Goal: Task Accomplishment & Management: Use online tool/utility

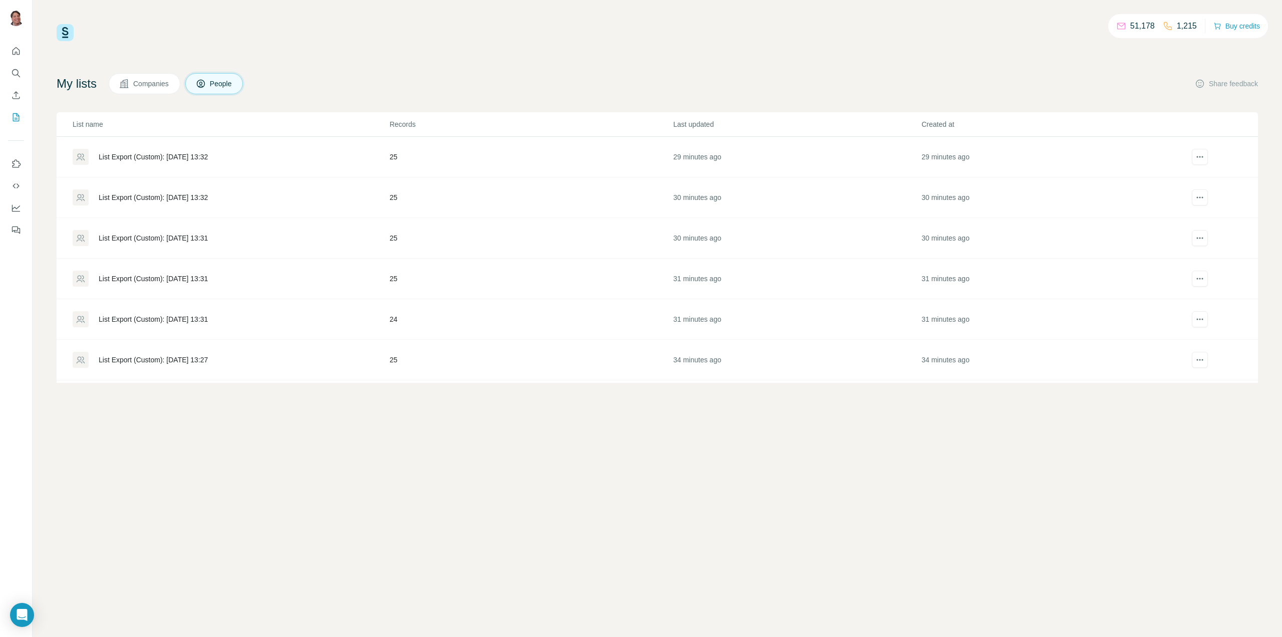
click at [188, 157] on div "List Export (Custom): [DATE] 13:32" at bounding box center [153, 157] width 109 height 10
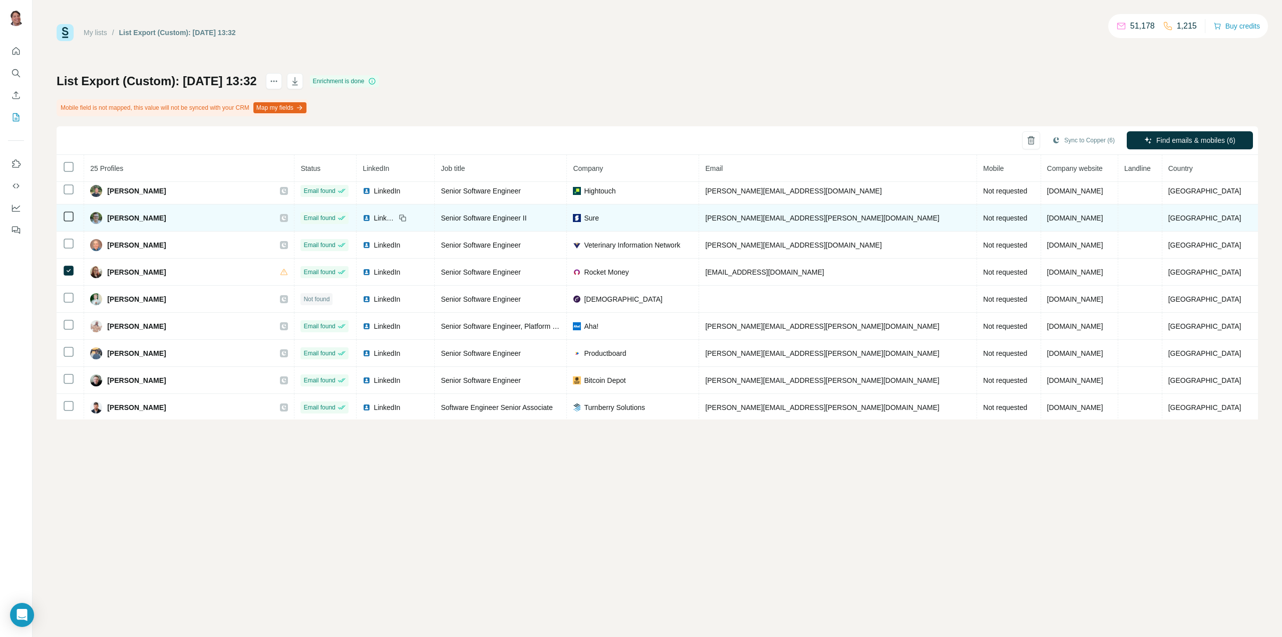
scroll to position [439, 0]
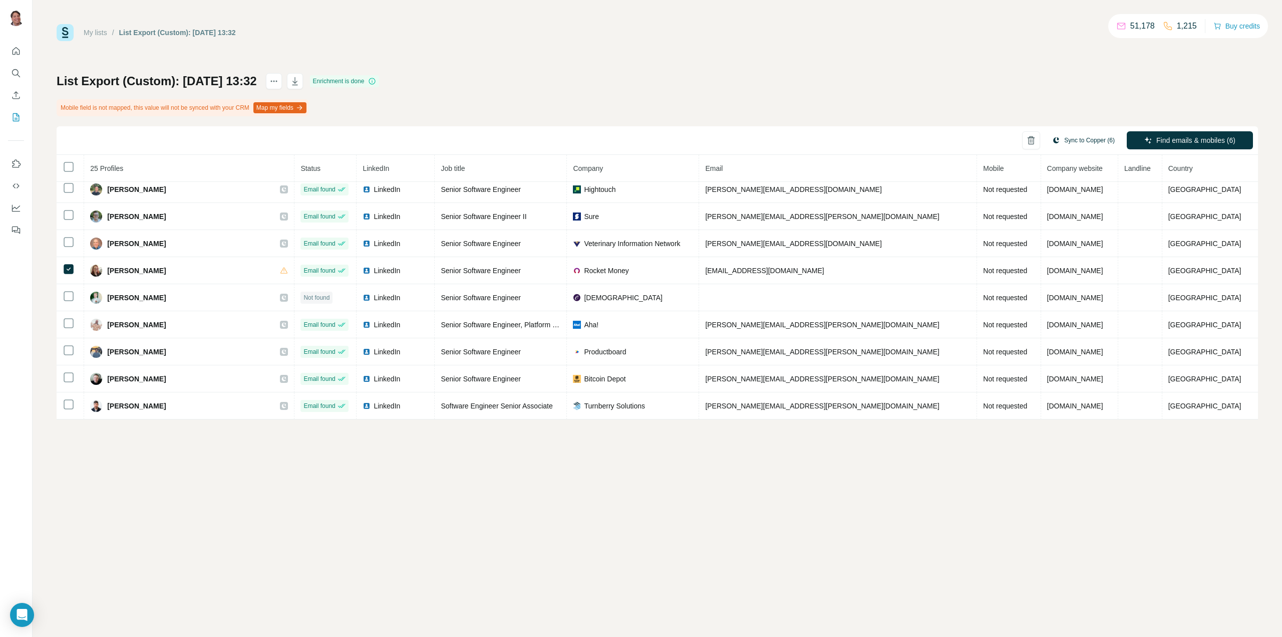
click at [1098, 139] on button "Sync to Copper (6)" at bounding box center [1083, 140] width 77 height 15
click at [1054, 224] on button "Sync to Copper" at bounding box center [1062, 228] width 111 height 20
click at [16, 119] on icon "My lists" at bounding box center [17, 116] width 5 height 7
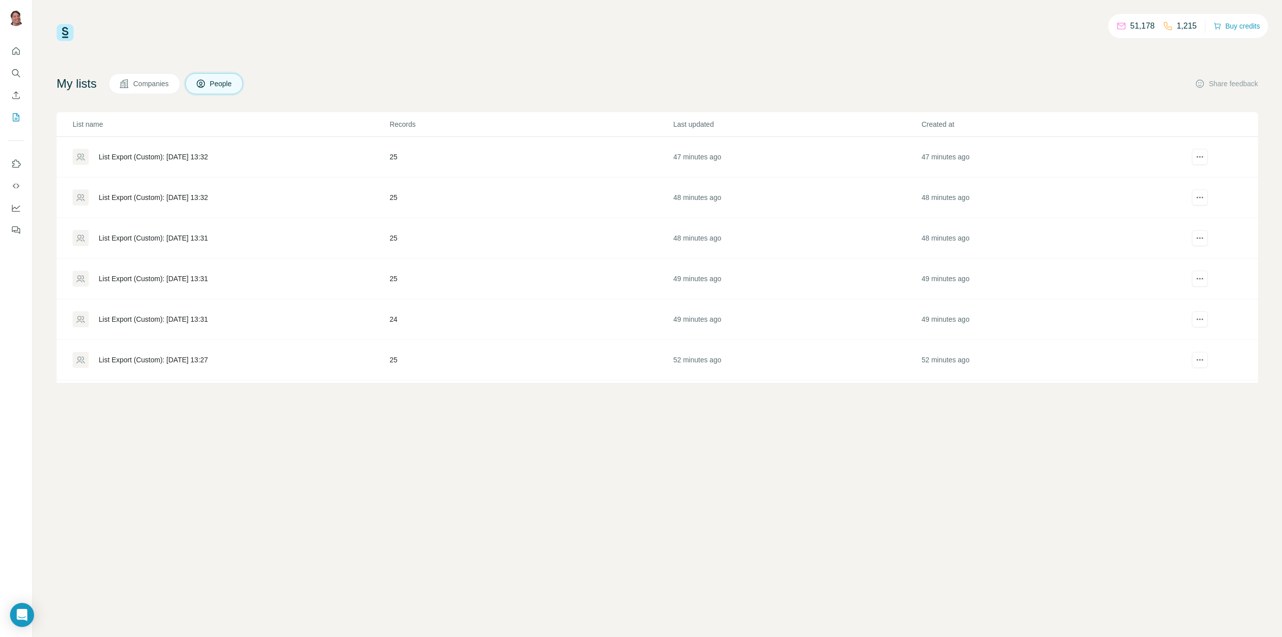
click at [196, 196] on div "List Export (Custom): 03/09/2025 13:32" at bounding box center [153, 197] width 109 height 10
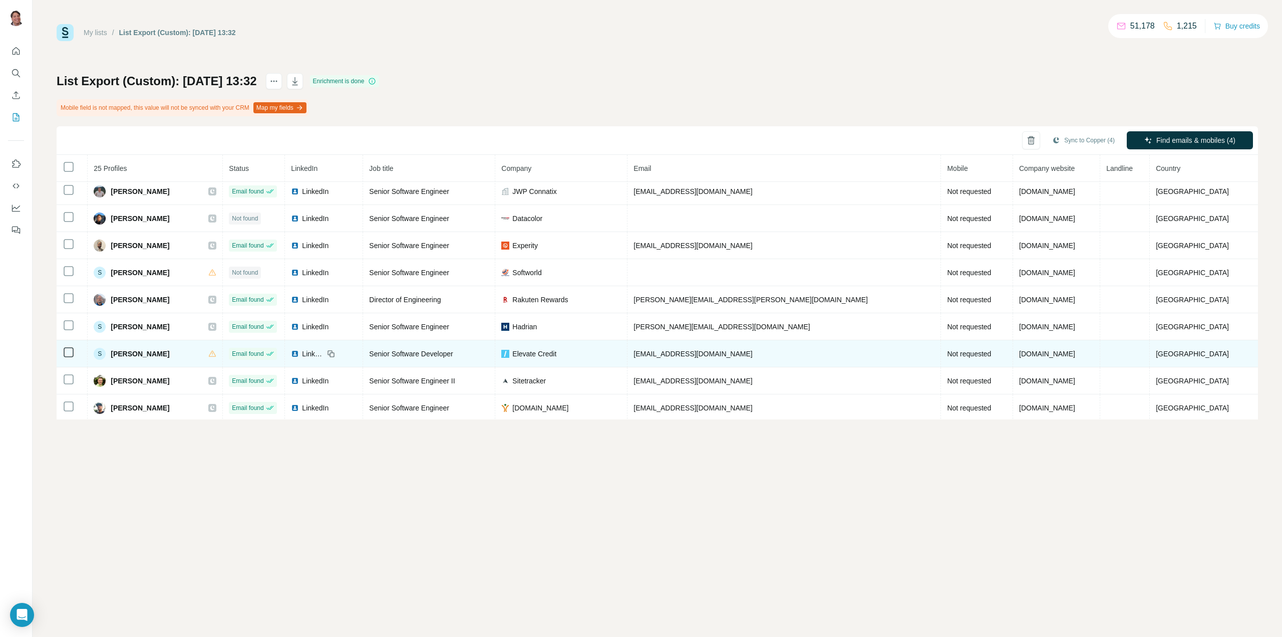
scroll to position [439, 0]
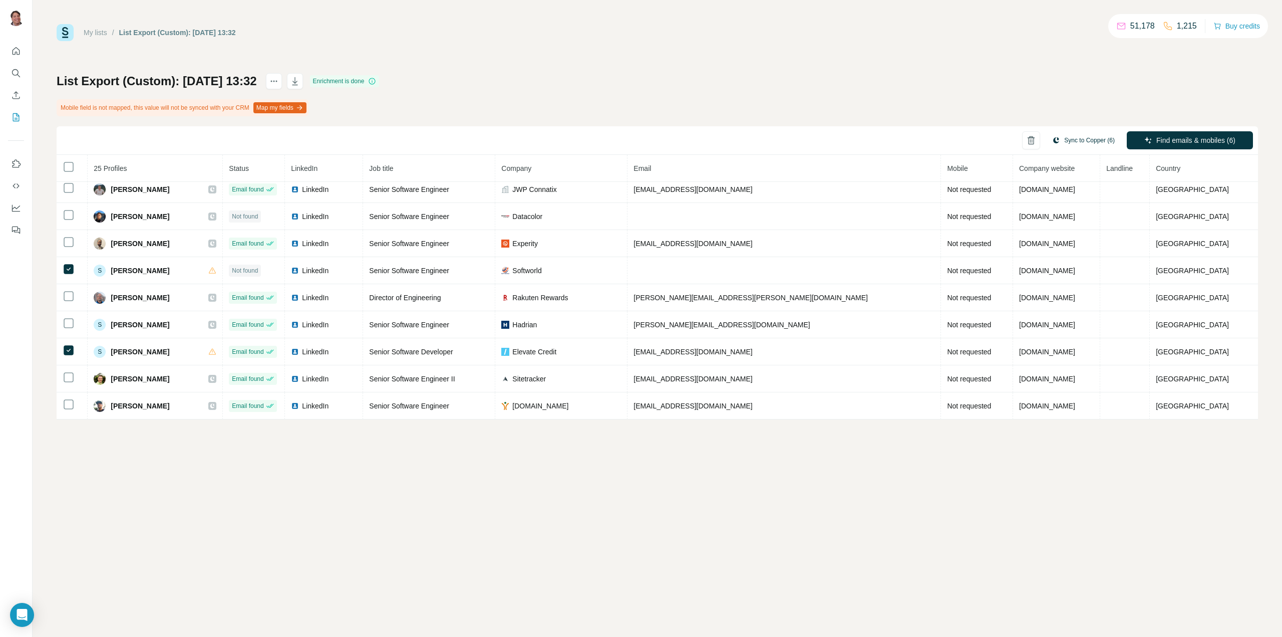
click at [1086, 138] on button "Sync to Copper (6)" at bounding box center [1083, 140] width 77 height 15
click at [1072, 230] on button "Sync to Copper" at bounding box center [1062, 228] width 111 height 20
click at [12, 116] on icon "My lists" at bounding box center [16, 117] width 10 height 10
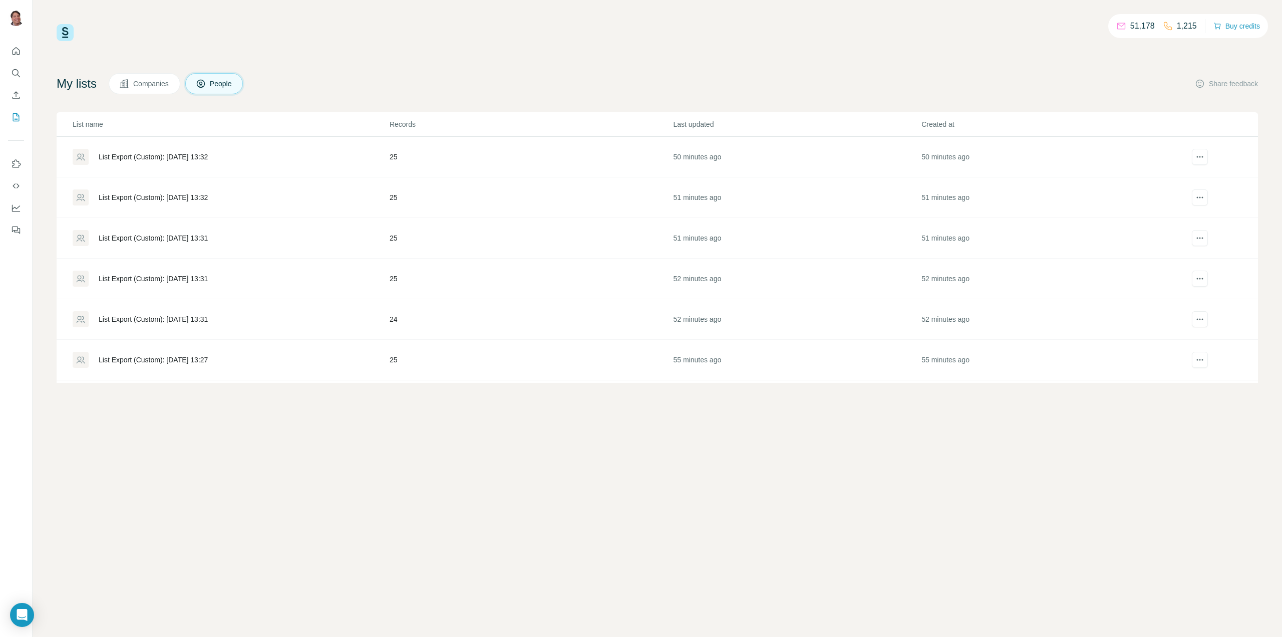
click at [198, 234] on div "List Export (Custom): 03/09/2025 13:31" at bounding box center [153, 238] width 109 height 10
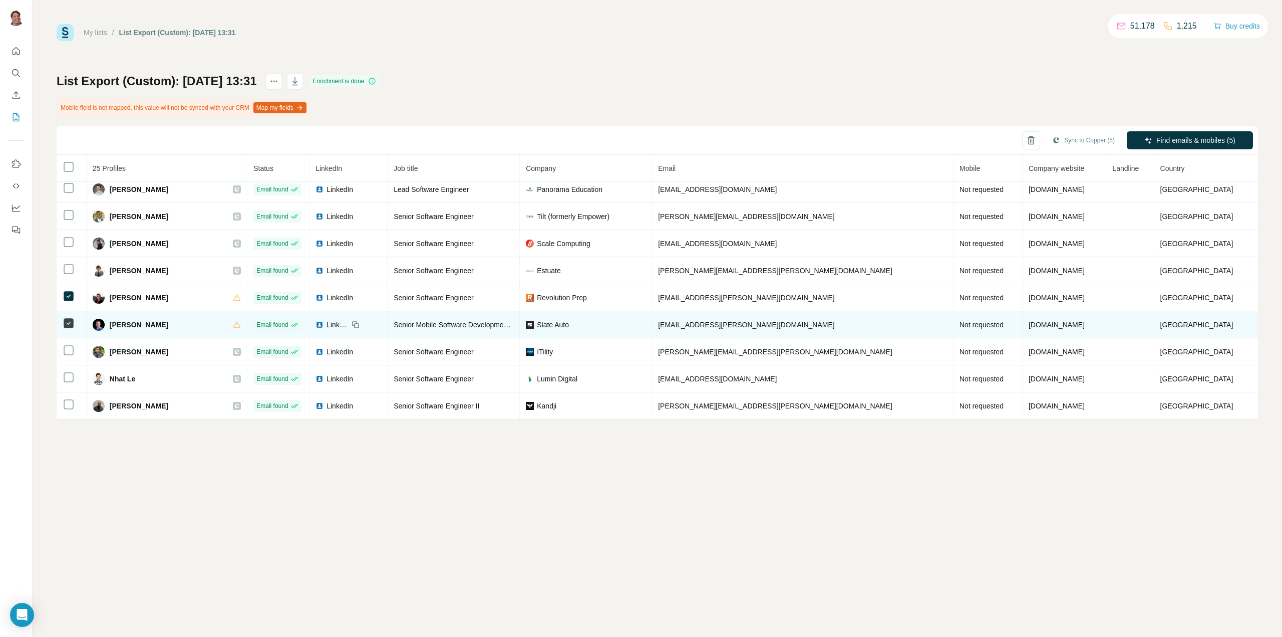
scroll to position [439, 0]
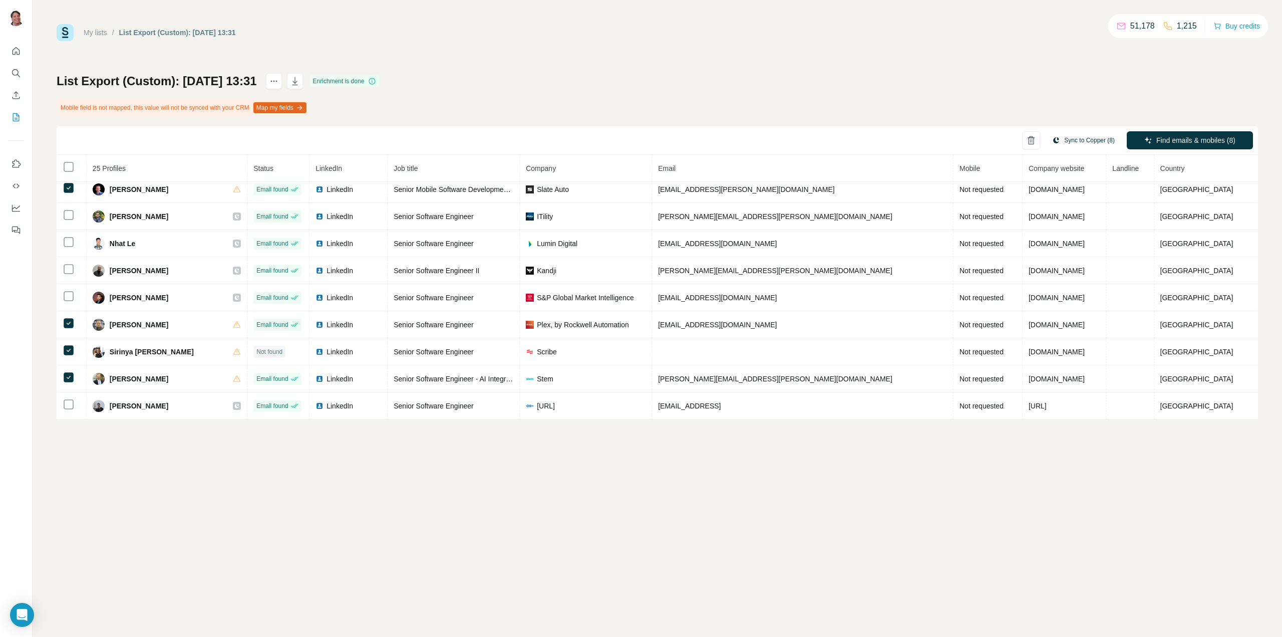
click at [1103, 137] on button "Sync to Copper (8)" at bounding box center [1083, 140] width 77 height 15
click at [1048, 227] on button "Sync to Copper" at bounding box center [1062, 228] width 111 height 20
click at [13, 114] on icon "My lists" at bounding box center [16, 117] width 10 height 10
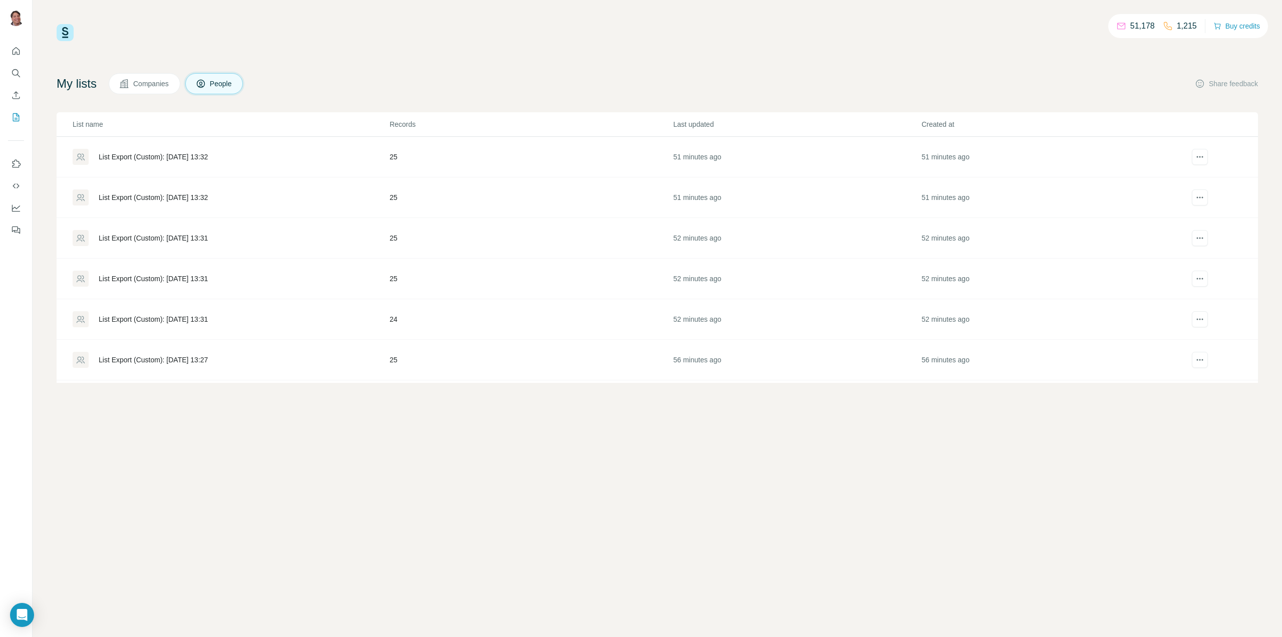
click at [139, 279] on div "List Export (Custom): 03/09/2025 13:31" at bounding box center [153, 278] width 109 height 10
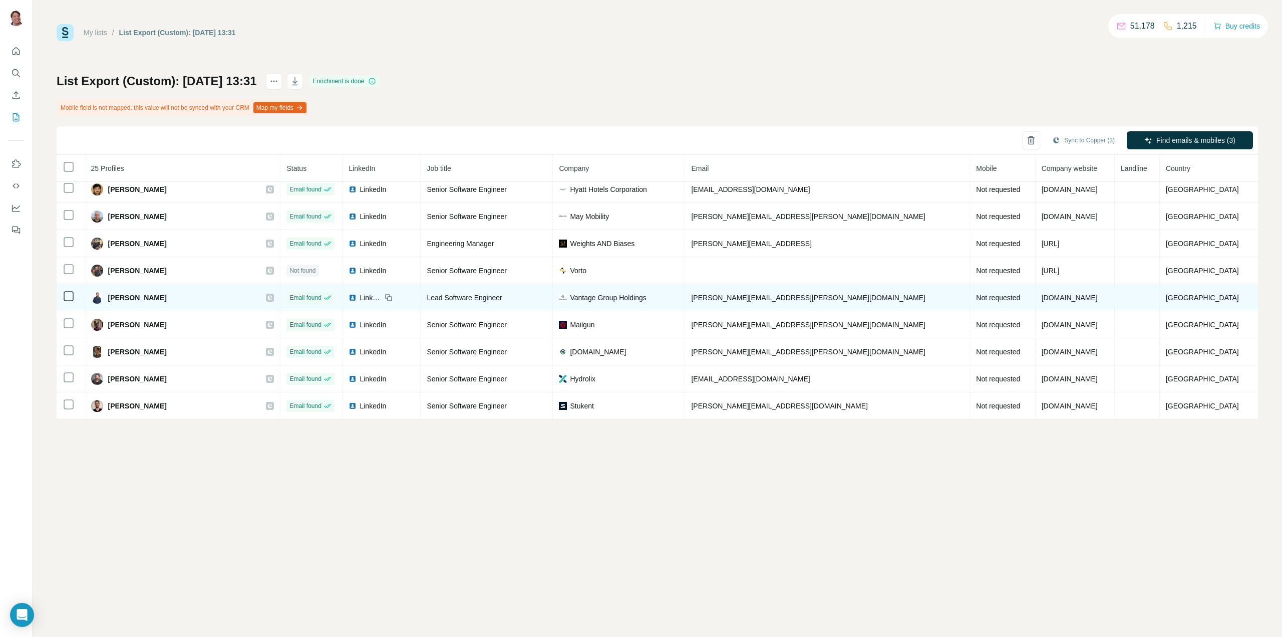
scroll to position [439, 0]
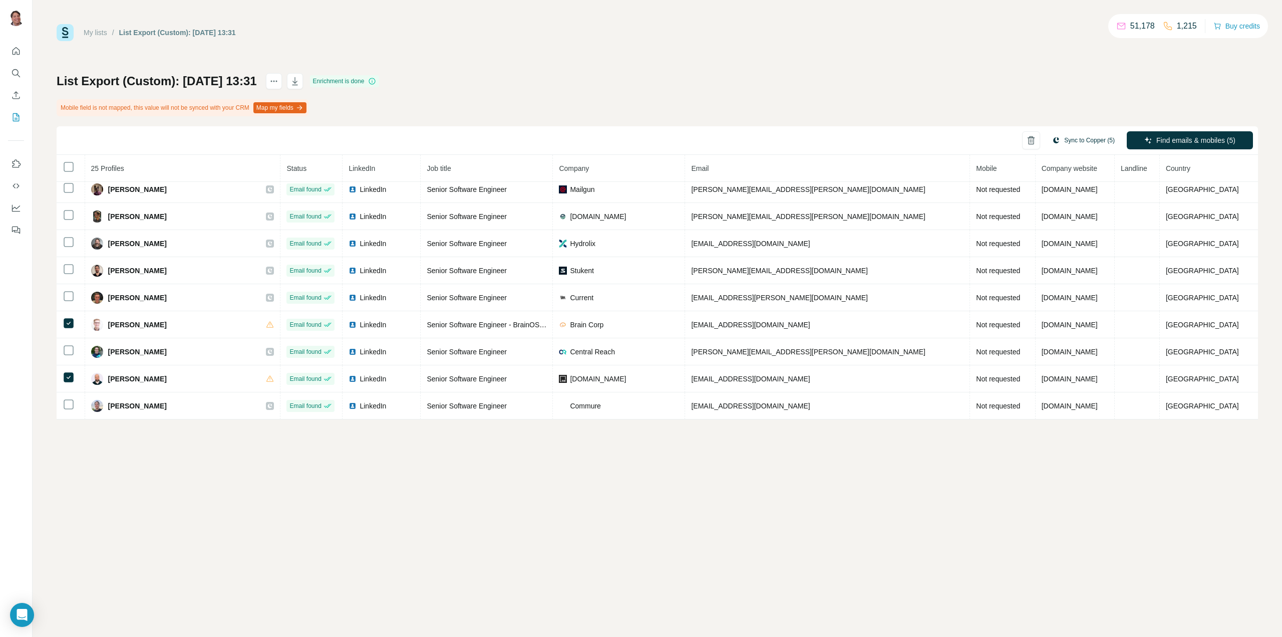
click at [1068, 144] on button "Sync to Copper (5)" at bounding box center [1083, 140] width 77 height 15
click at [1058, 225] on button "Sync to Copper" at bounding box center [1062, 228] width 111 height 20
click at [17, 115] on icon "My lists" at bounding box center [16, 117] width 10 height 10
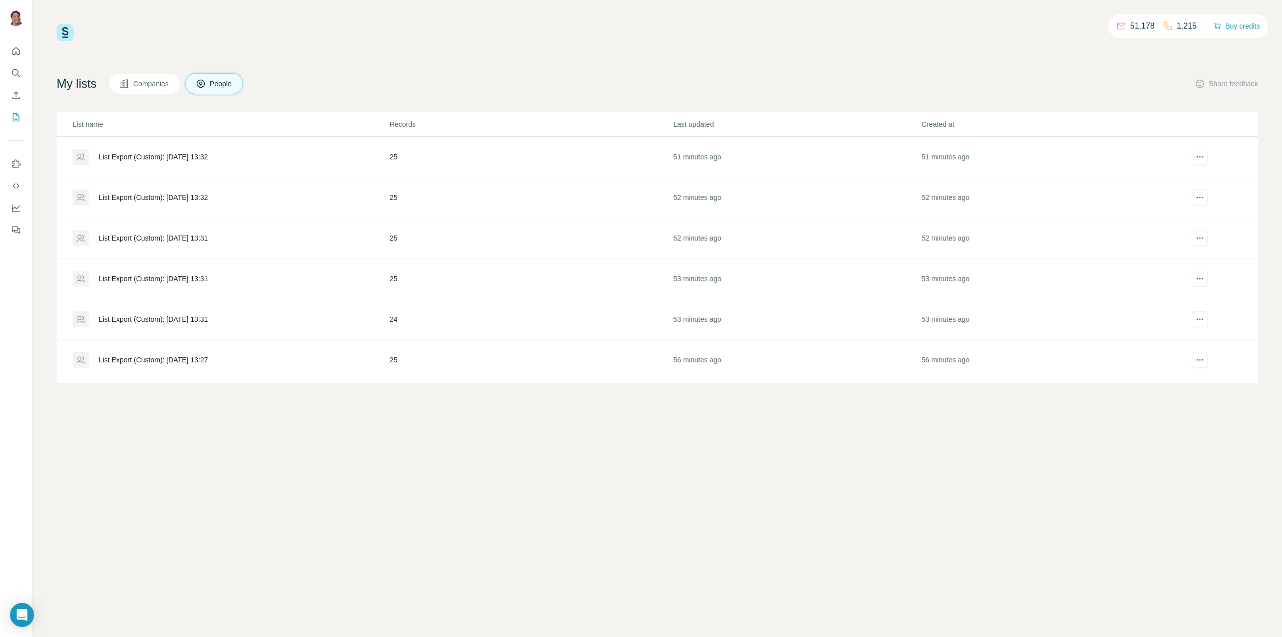
click at [208, 318] on div "List Export (Custom): 03/09/2025 13:31" at bounding box center [153, 319] width 109 height 10
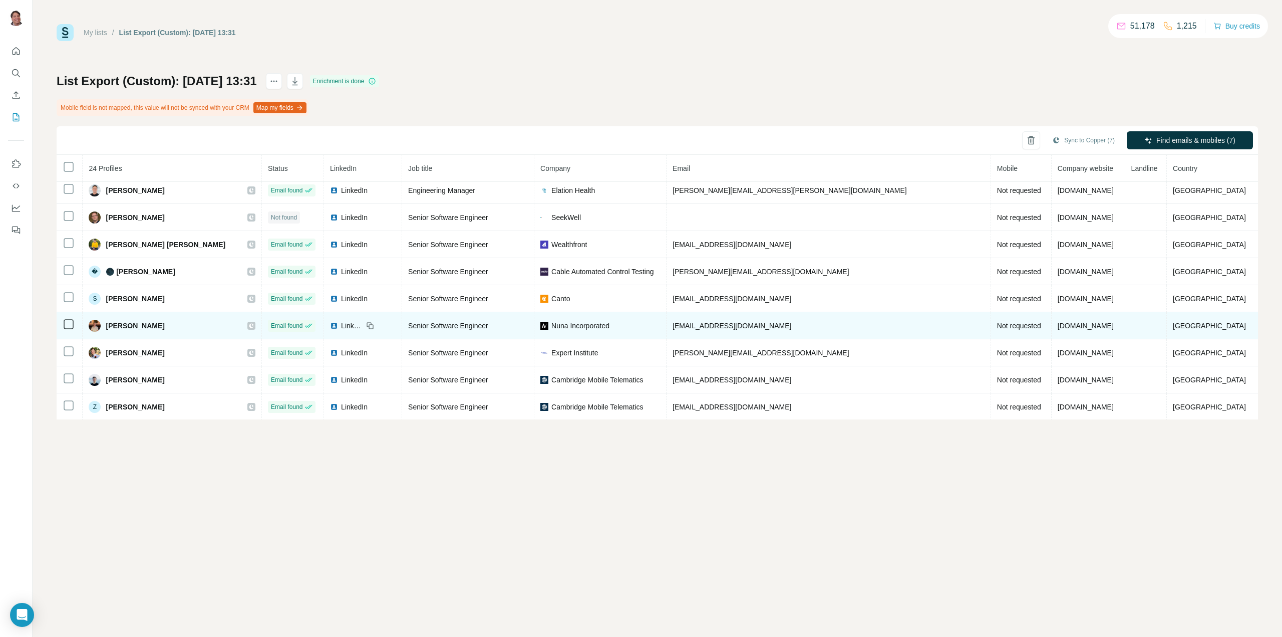
scroll to position [412, 0]
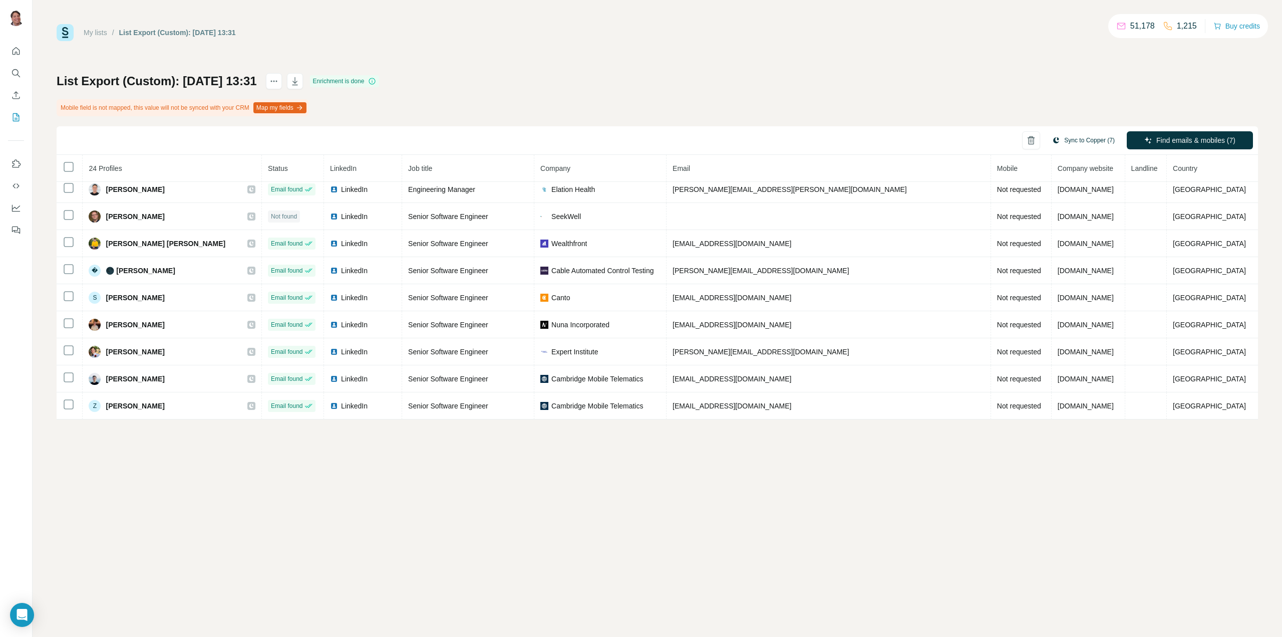
click at [1077, 139] on button "Sync to Copper (7)" at bounding box center [1083, 140] width 77 height 15
click at [1061, 229] on button "Sync to Copper" at bounding box center [1062, 228] width 111 height 20
click at [14, 118] on icon "My lists" at bounding box center [16, 117] width 10 height 10
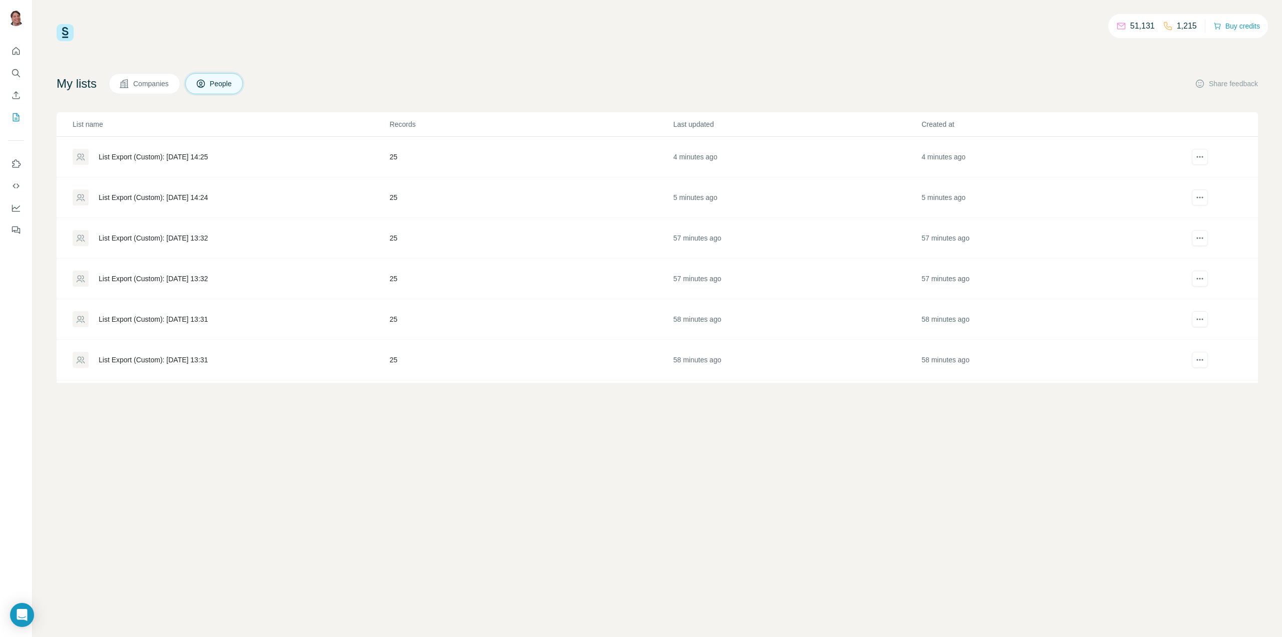
click at [171, 155] on div "List Export (Custom): 03/09/2025 14:25" at bounding box center [153, 157] width 109 height 10
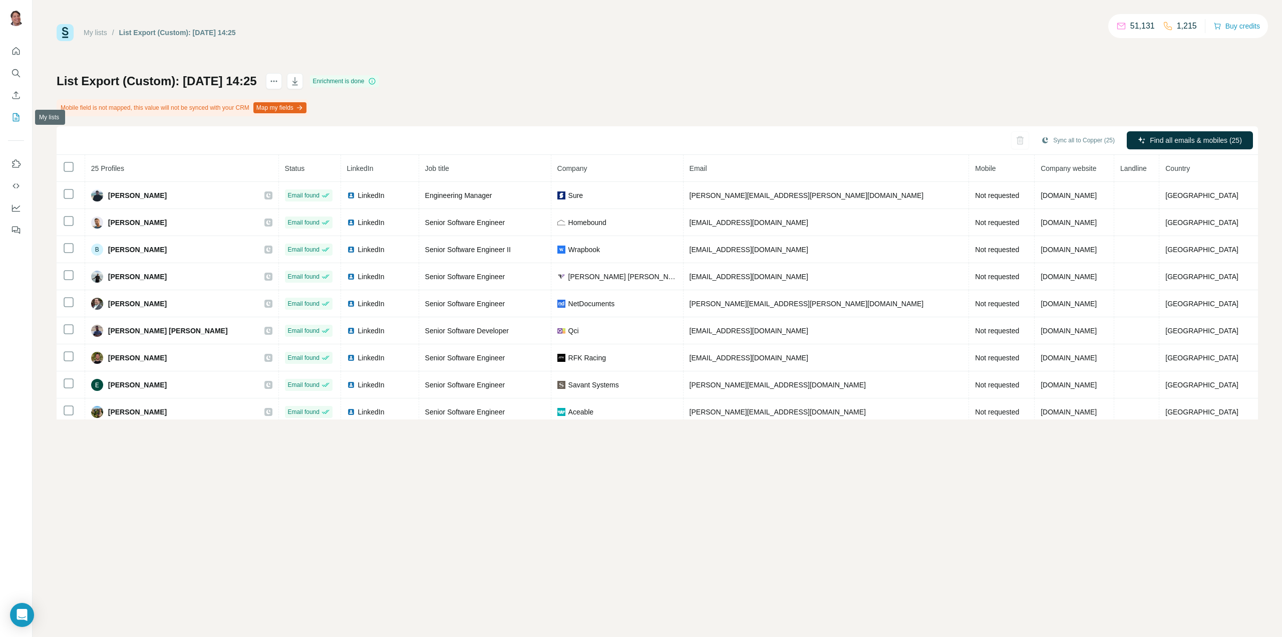
click at [16, 117] on icon "My lists" at bounding box center [16, 117] width 10 height 10
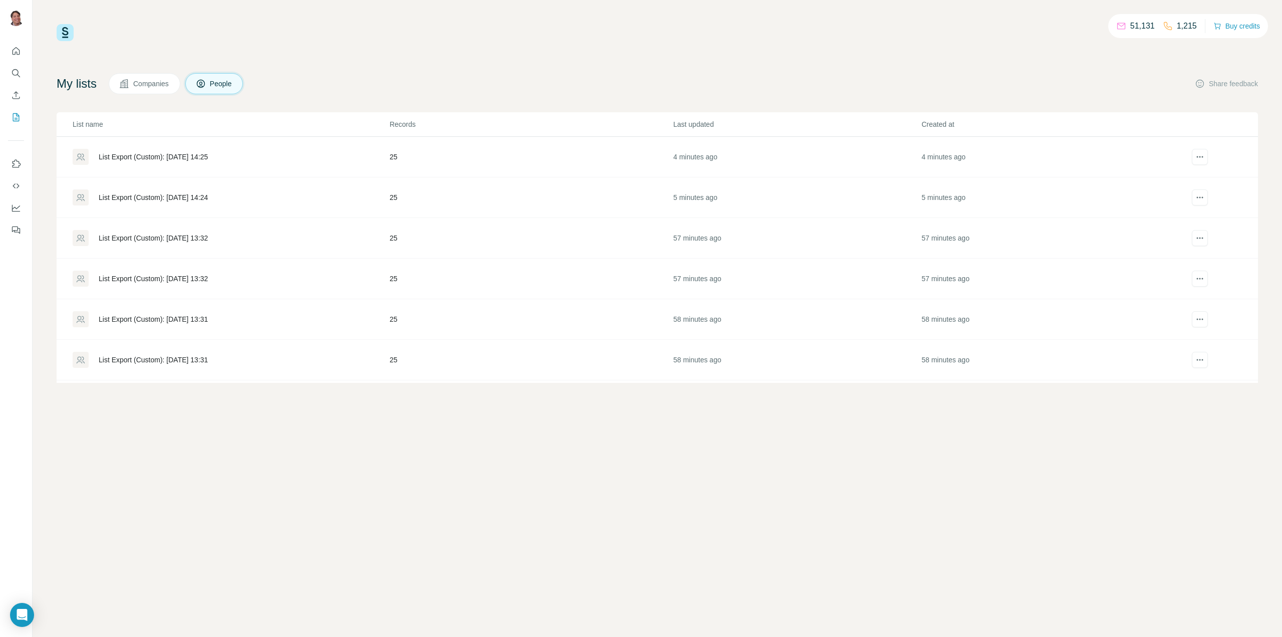
click at [154, 156] on div "List Export (Custom): [DATE] 14:25" at bounding box center [153, 157] width 109 height 10
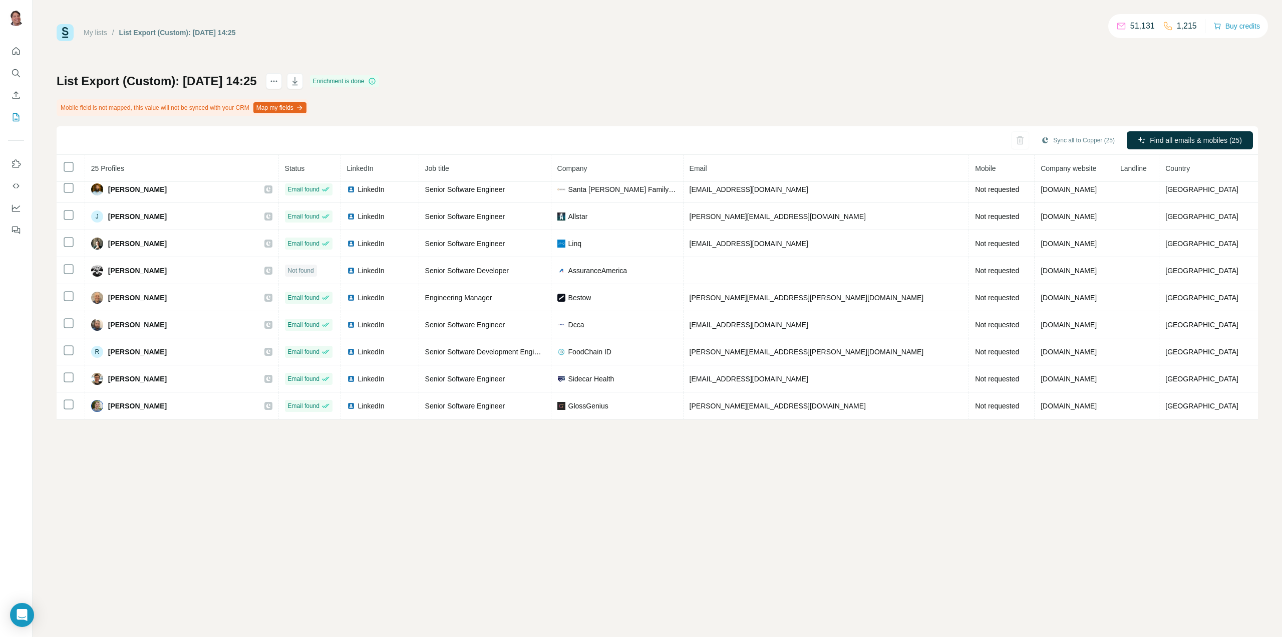
scroll to position [439, 0]
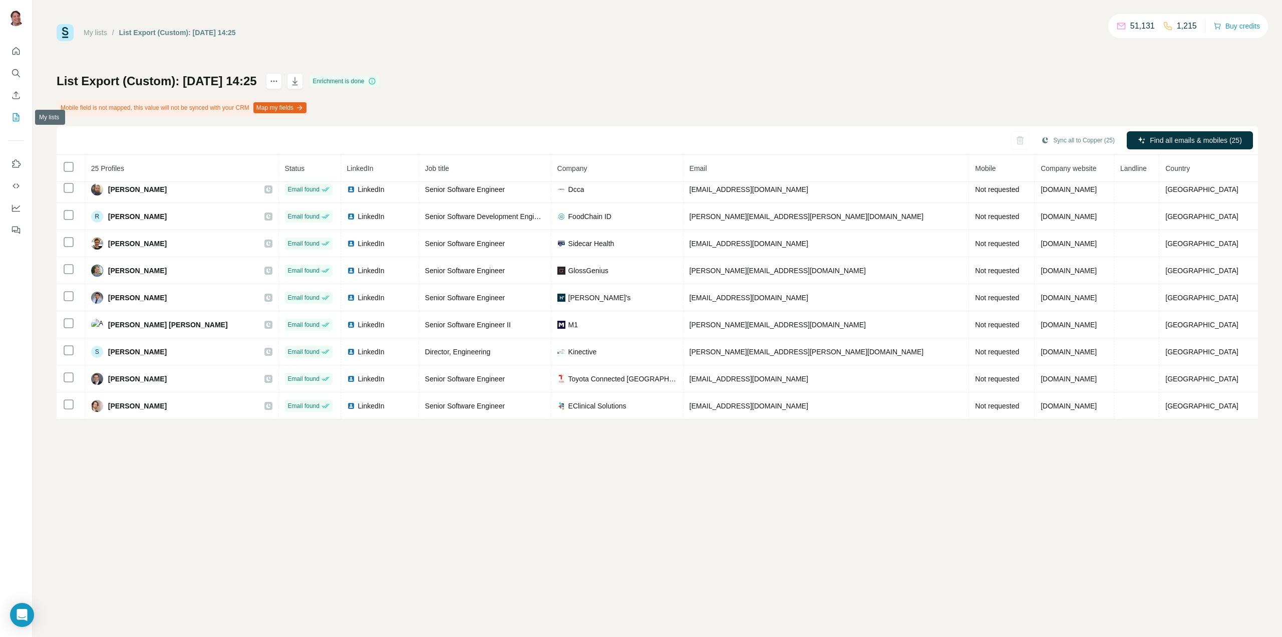
click at [17, 115] on icon "My lists" at bounding box center [16, 117] width 10 height 10
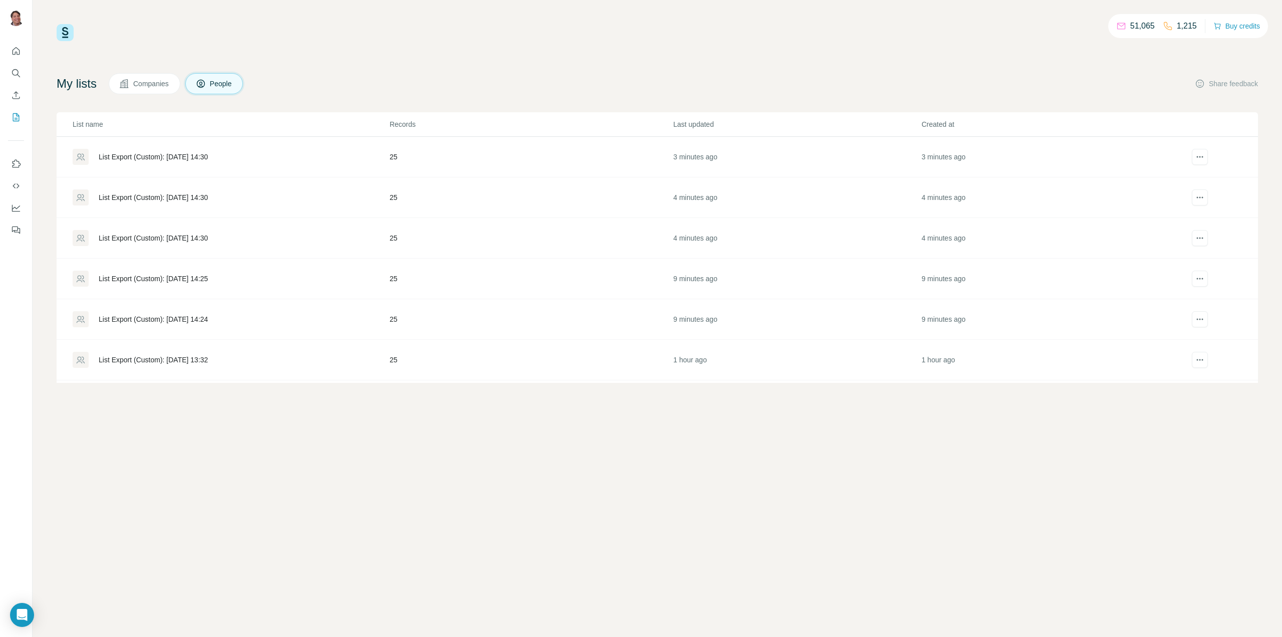
click at [169, 156] on div "List Export (Custom): 03/09/2025 14:30" at bounding box center [153, 157] width 109 height 10
